Goal: Task Accomplishment & Management: Manage account settings

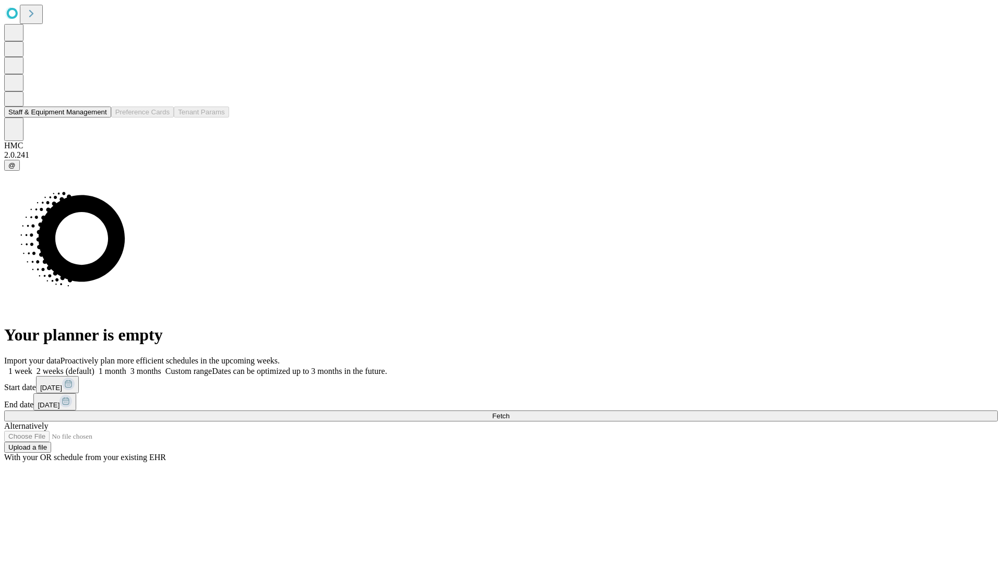
click at [98, 117] on button "Staff & Equipment Management" at bounding box center [57, 111] width 107 height 11
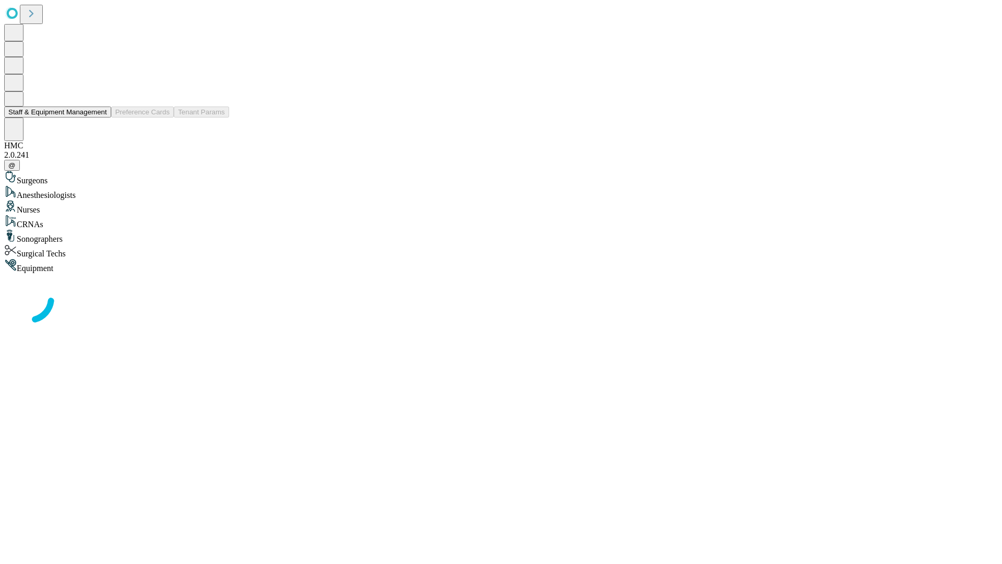
click at [100, 117] on button "Staff & Equipment Management" at bounding box center [57, 111] width 107 height 11
